Goal: Task Accomplishment & Management: Complete application form

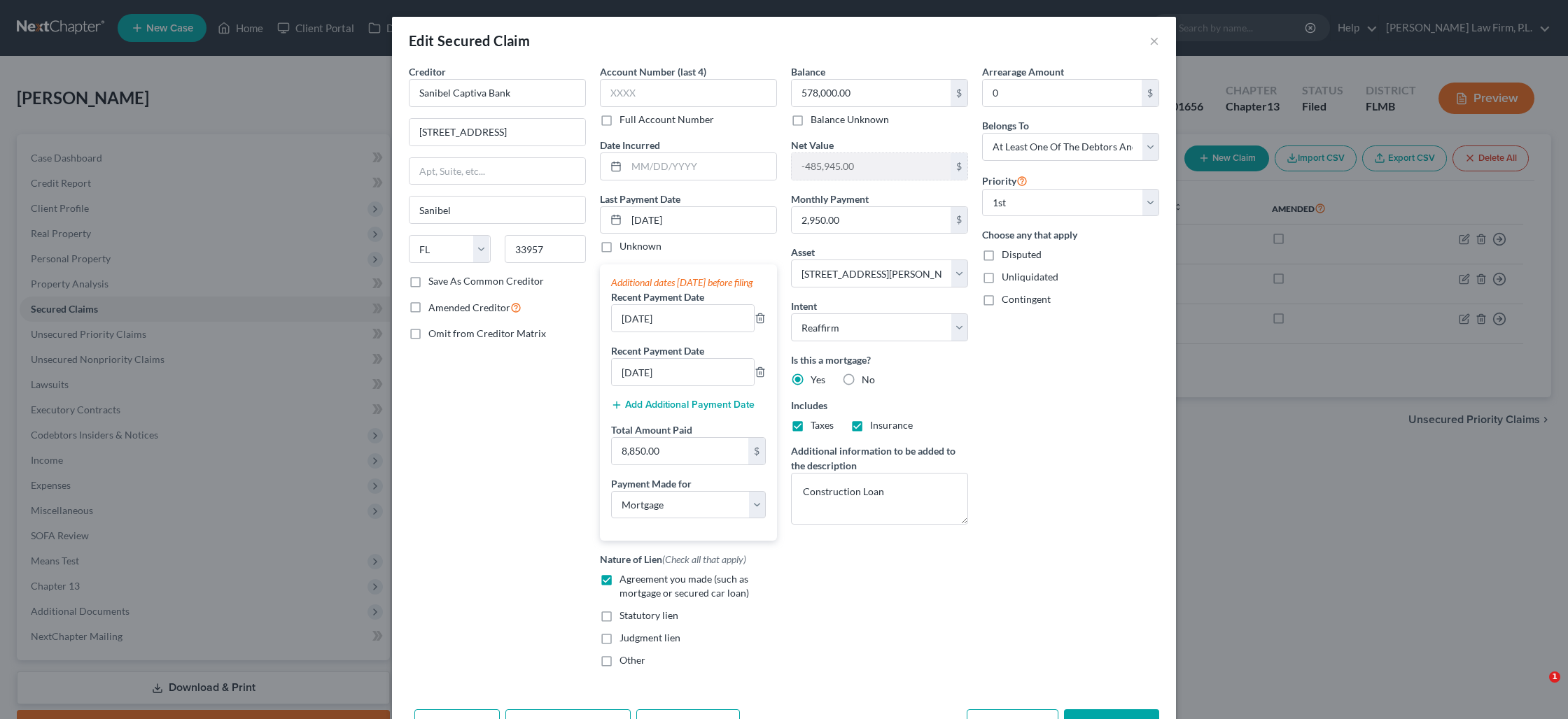
select select "9"
select select "3"
select select "2"
select select "3"
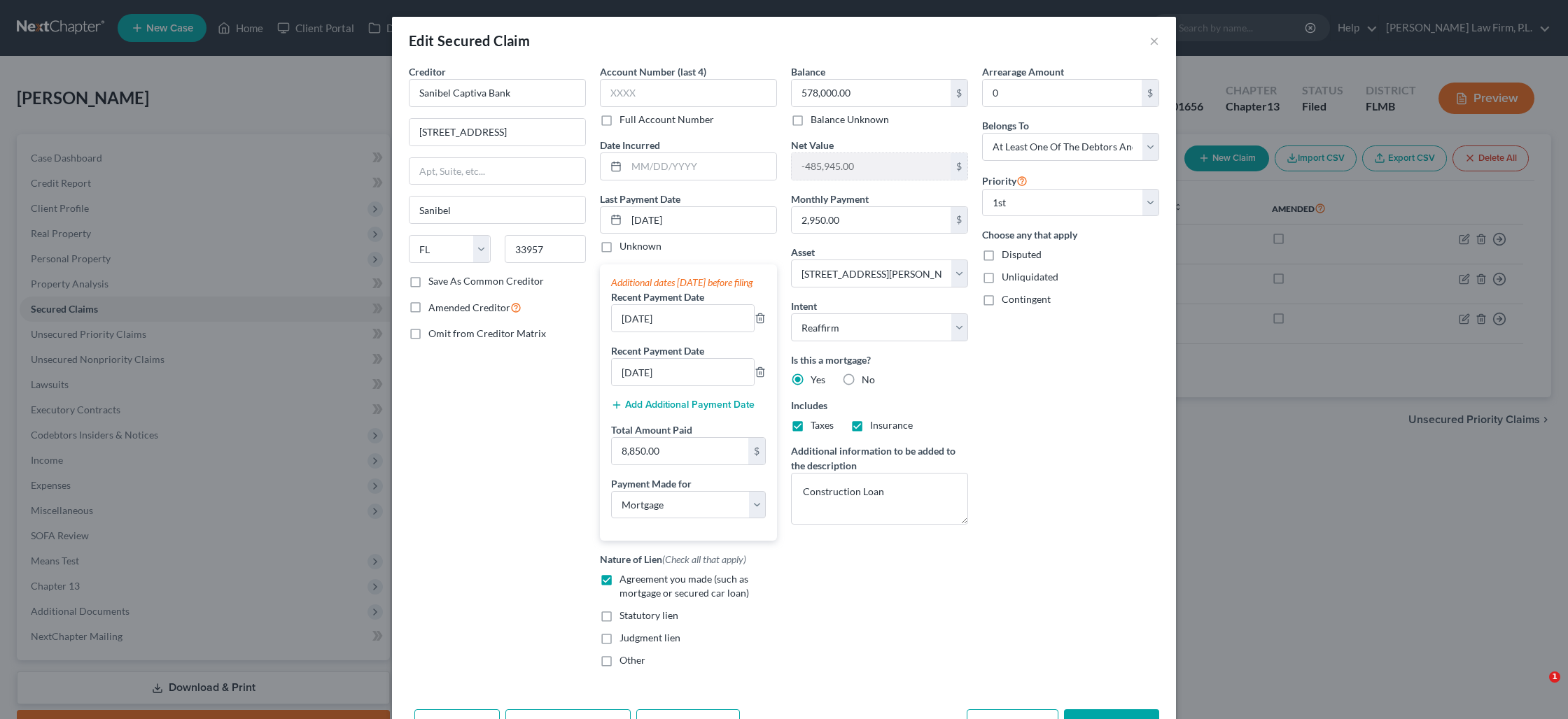
select select "0"
click at [1150, 44] on button "×" at bounding box center [1154, 40] width 10 height 16
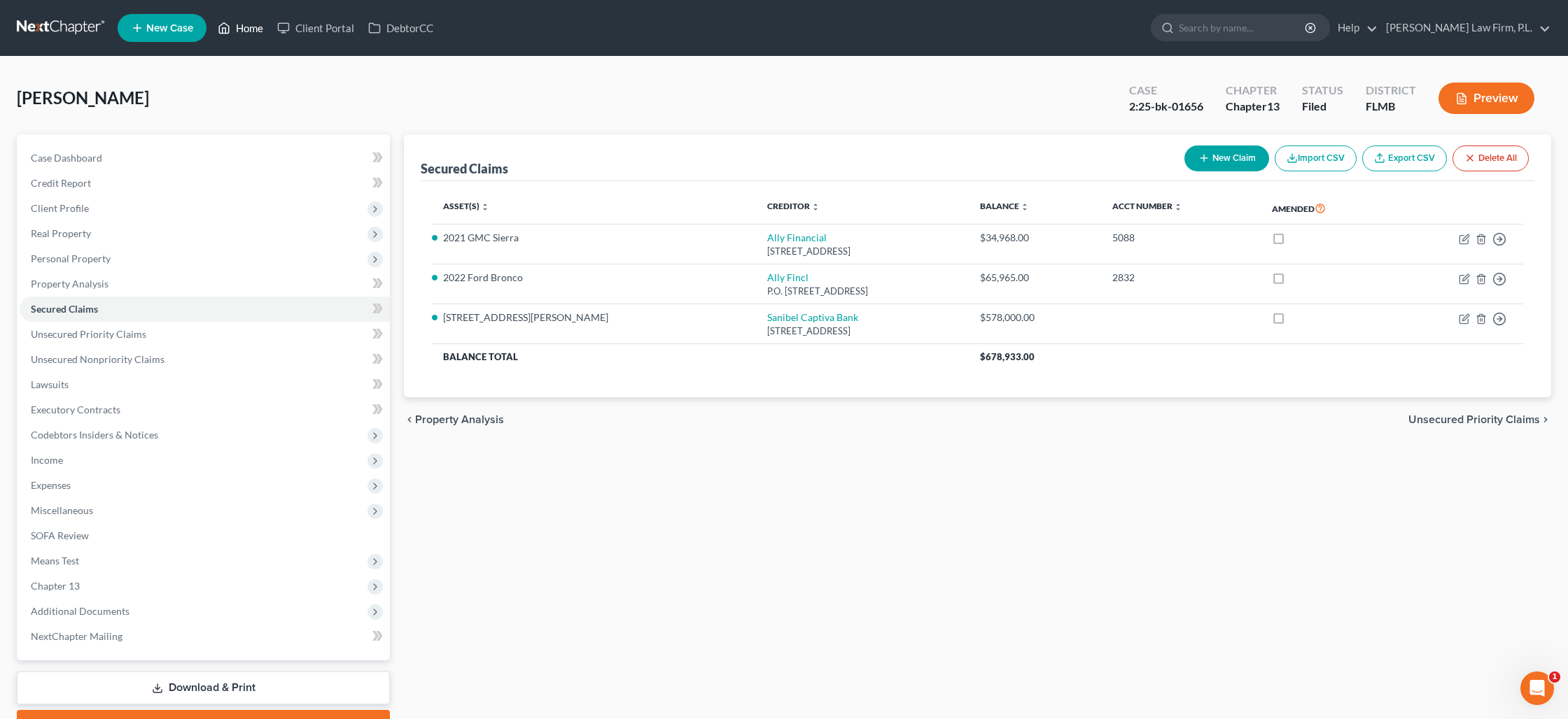
click at [236, 30] on link "Home" at bounding box center [241, 28] width 59 height 25
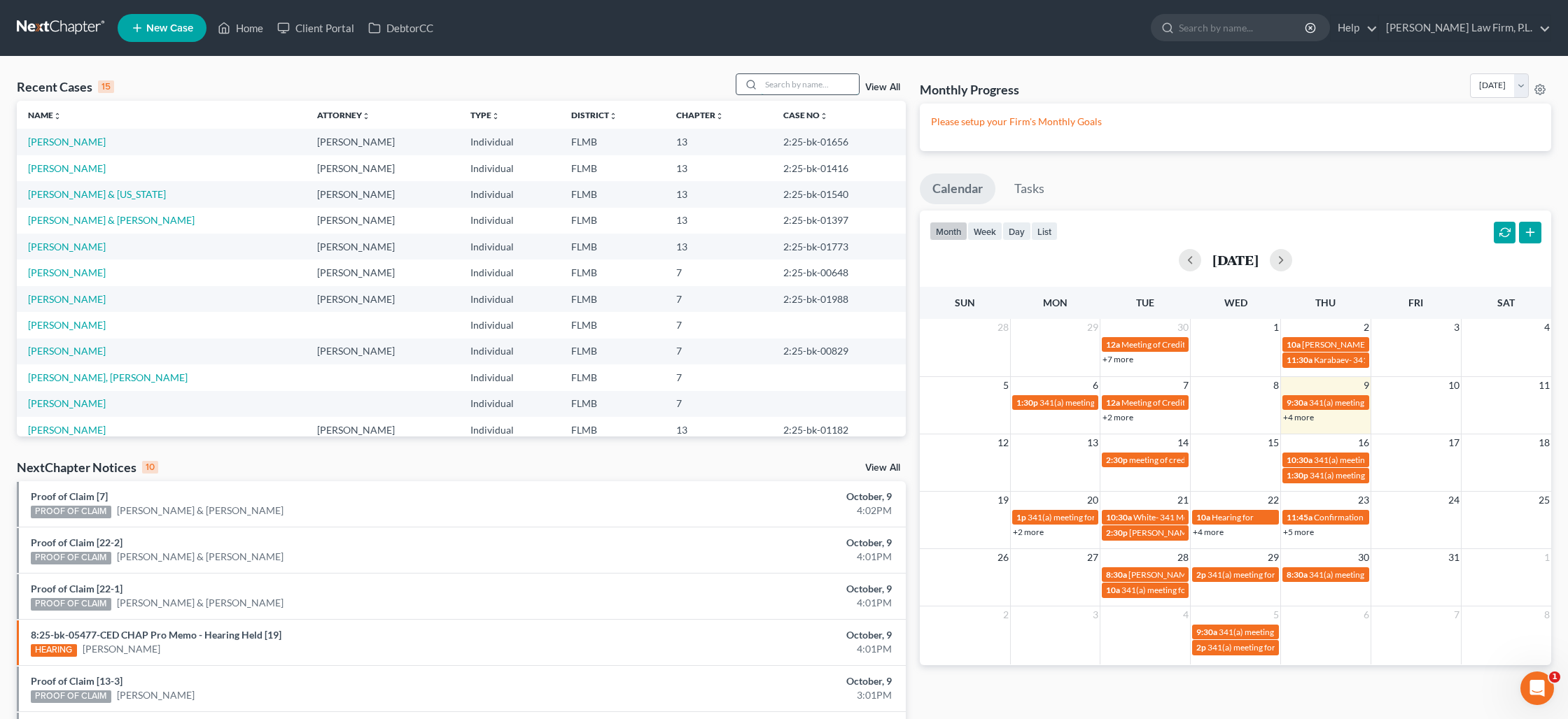
click at [812, 87] on input "search" at bounding box center [810, 83] width 98 height 20
type input "middleton"
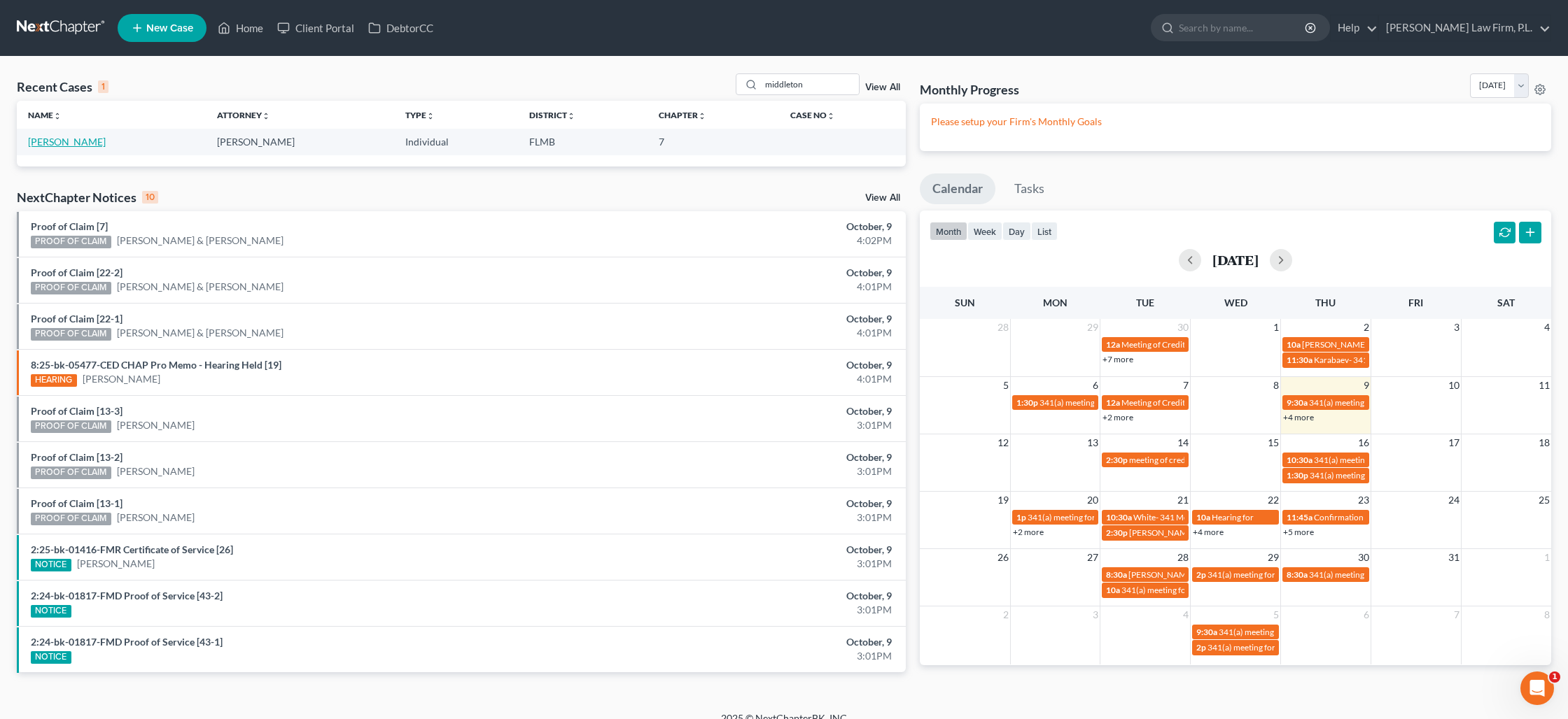
click at [78, 147] on link "[PERSON_NAME]" at bounding box center [66, 142] width 77 height 12
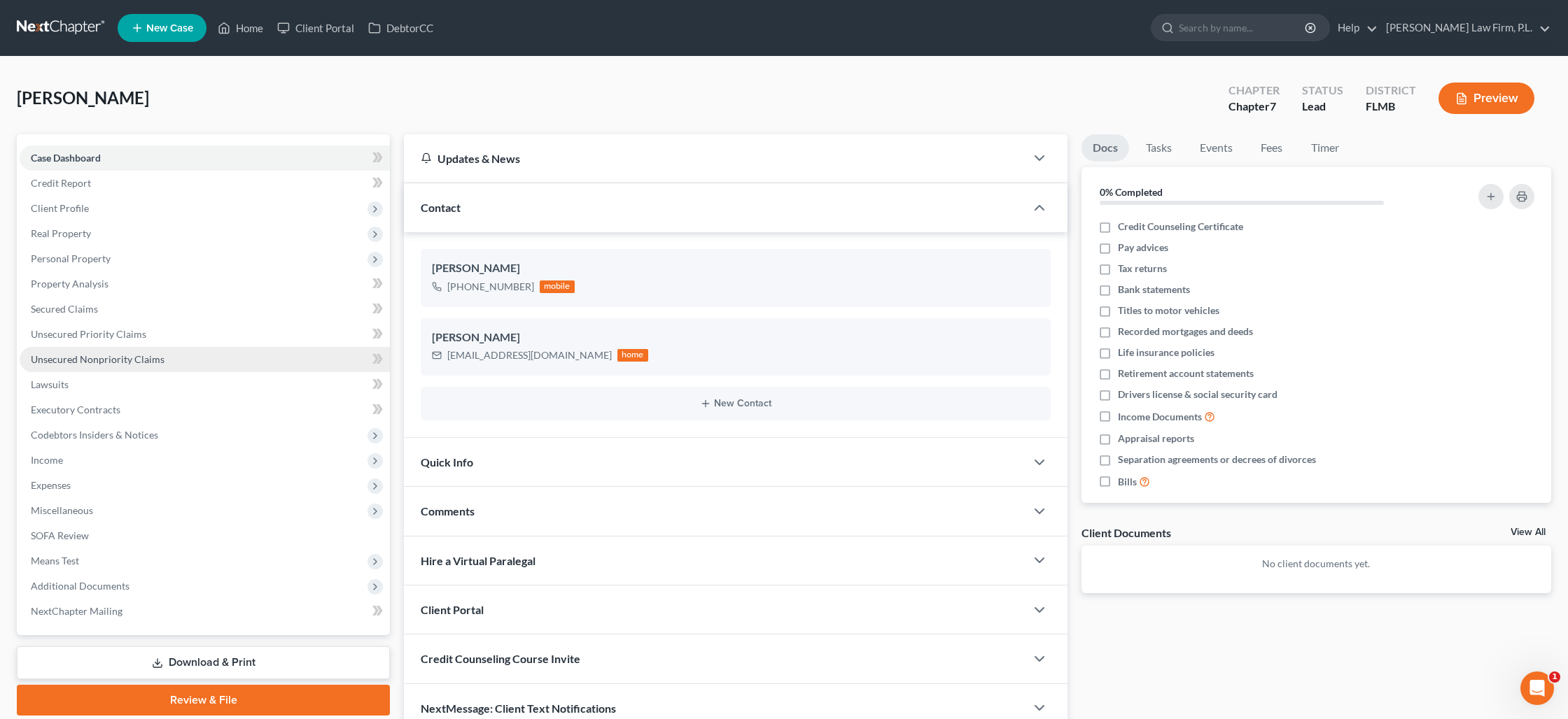
click at [90, 351] on link "Unsecured Nonpriority Claims" at bounding box center [205, 360] width 370 height 25
